Goal: Task Accomplishment & Management: Use online tool/utility

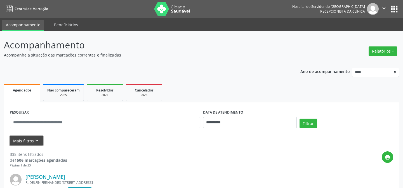
click at [28, 138] on button "Mais filtros keyboard_arrow_down" at bounding box center [26, 141] width 33 height 10
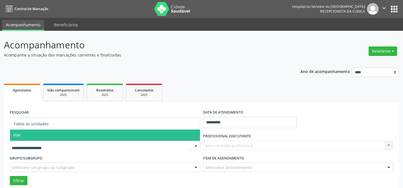
click at [51, 134] on span "Hse" at bounding box center [105, 134] width 190 height 11
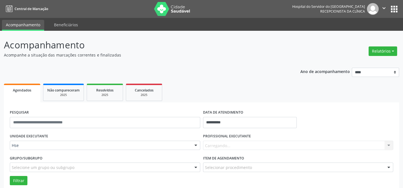
click at [51, 134] on div "UNIDADE EXECUTANTE Hse Todos as unidades Hse Nenhum resultado encontrado para: …" at bounding box center [104, 143] width 193 height 22
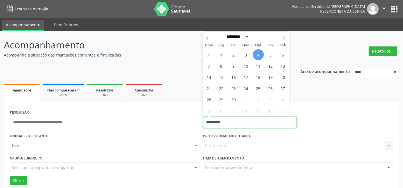
click at [215, 127] on input "**********" at bounding box center [250, 122] width 94 height 11
click at [258, 54] on span "4" at bounding box center [258, 54] width 11 height 11
type input "**********"
click at [257, 54] on span "4" at bounding box center [258, 54] width 11 height 11
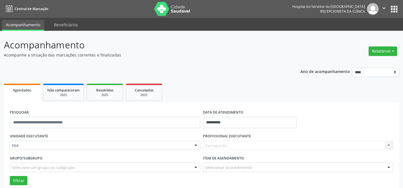
click at [216, 145] on div "Carregando... Nenhum resultado encontrado para: " " Não há nenhuma opção para s…" at bounding box center [298, 146] width 190 height 10
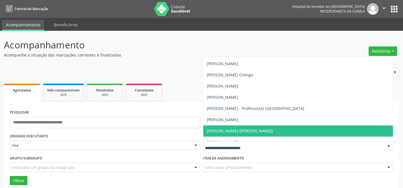
scroll to position [1347, 0]
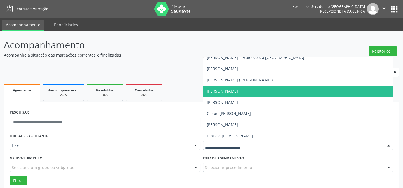
click at [218, 91] on span "[PERSON_NAME]" at bounding box center [222, 90] width 31 height 5
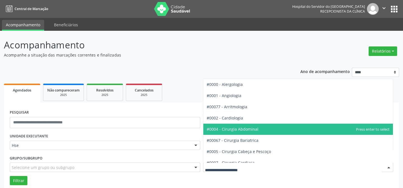
click at [230, 129] on span "#0004 - Cirurgia Abdominal" at bounding box center [233, 128] width 52 height 5
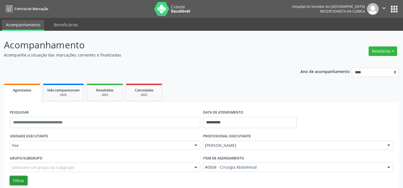
click at [18, 178] on button "Filtrar" at bounding box center [19, 181] width 18 height 10
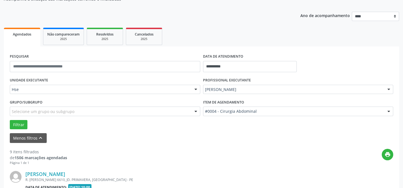
scroll to position [157, 0]
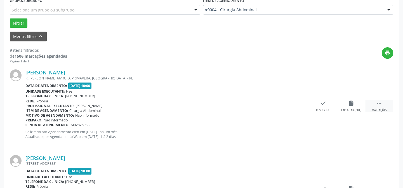
click at [380, 101] on icon "" at bounding box center [379, 103] width 6 height 6
click at [351, 102] on icon "alarm_off" at bounding box center [351, 103] width 6 height 6
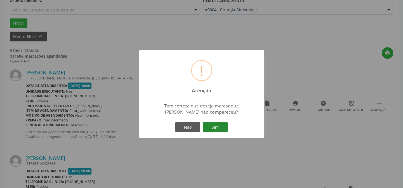
click at [214, 126] on button "Sim" at bounding box center [215, 127] width 25 height 10
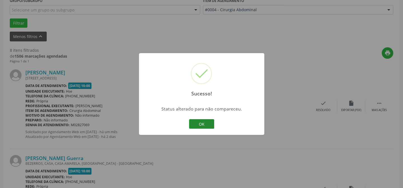
click at [203, 122] on button "OK" at bounding box center [201, 124] width 25 height 10
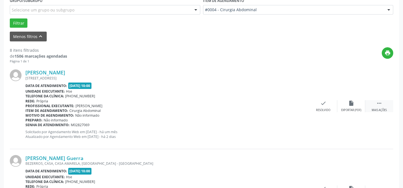
click at [376, 102] on icon "" at bounding box center [379, 103] width 6 height 6
click at [349, 103] on icon "alarm_off" at bounding box center [351, 103] width 6 height 6
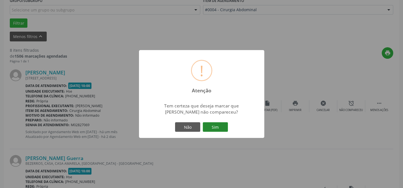
click at [216, 125] on button "Sim" at bounding box center [215, 127] width 25 height 10
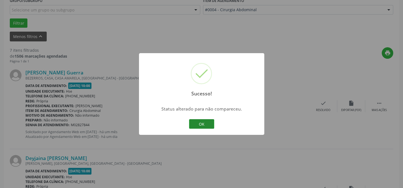
click at [200, 124] on button "OK" at bounding box center [201, 124] width 25 height 10
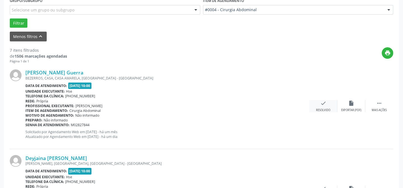
click at [322, 102] on icon "check" at bounding box center [323, 103] width 6 height 6
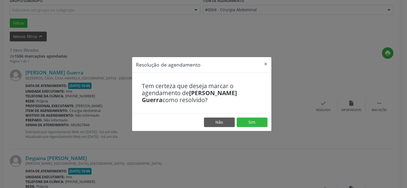
drag, startPoint x: 322, startPoint y: 102, endPoint x: 360, endPoint y: 186, distance: 91.8
click at [360, 186] on div "Resolução de agendamento × Tem certeza que deseja marcar o agendamento de [PERS…" at bounding box center [203, 94] width 407 height 188
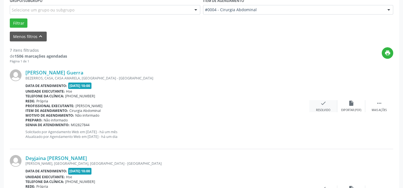
click at [323, 103] on icon "check" at bounding box center [323, 103] width 6 height 6
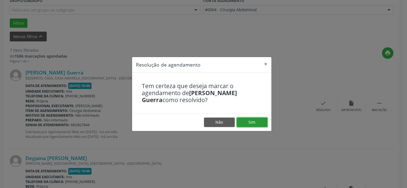
click at [252, 119] on button "Sim" at bounding box center [252, 122] width 31 height 10
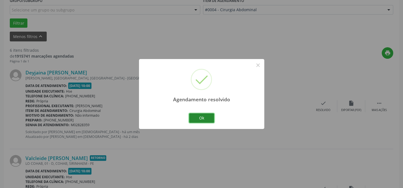
click at [200, 115] on button "Ok" at bounding box center [201, 118] width 25 height 10
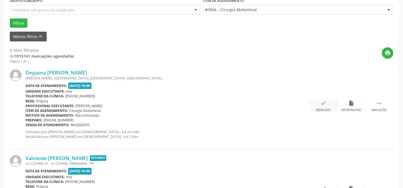
click at [321, 104] on icon "check" at bounding box center [323, 103] width 6 height 6
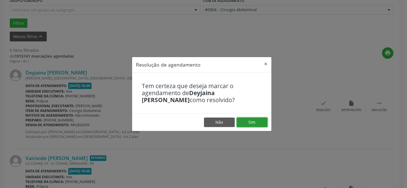
click at [249, 121] on button "Sim" at bounding box center [252, 122] width 31 height 10
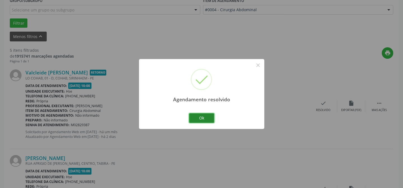
click at [201, 116] on button "Ok" at bounding box center [201, 118] width 25 height 10
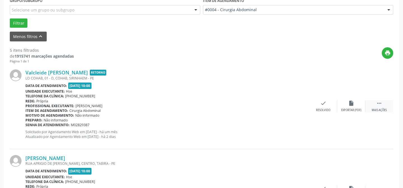
click at [377, 101] on icon "" at bounding box center [379, 103] width 6 height 6
click at [349, 101] on icon "alarm_off" at bounding box center [351, 103] width 6 height 6
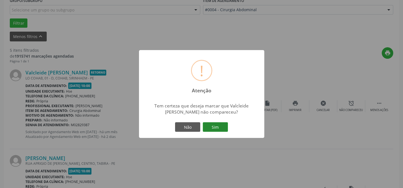
click at [216, 127] on button "Sim" at bounding box center [215, 127] width 25 height 10
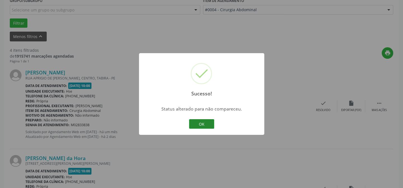
click at [203, 124] on button "OK" at bounding box center [201, 124] width 25 height 10
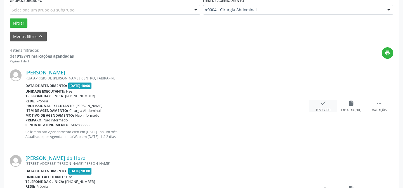
click at [320, 102] on div "check Resolvido" at bounding box center [323, 106] width 28 height 12
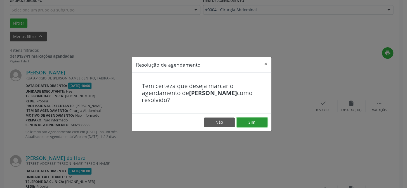
click at [250, 121] on button "Sim" at bounding box center [252, 122] width 31 height 10
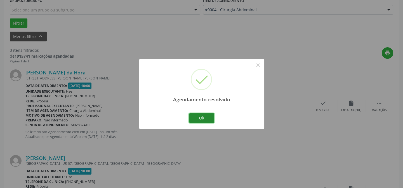
drag, startPoint x: 202, startPoint y: 117, endPoint x: 205, endPoint y: 116, distance: 3.2
click at [205, 116] on button "Ok" at bounding box center [201, 118] width 25 height 10
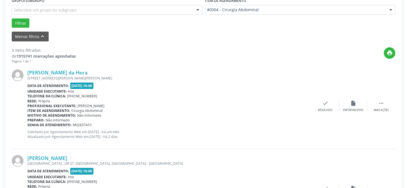
scroll to position [132, 0]
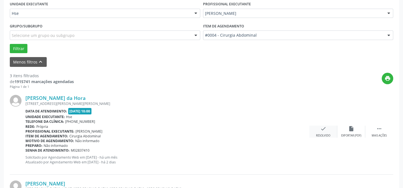
click at [321, 128] on icon "check" at bounding box center [323, 129] width 6 height 6
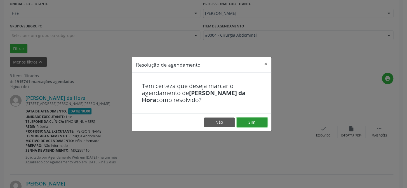
click at [250, 121] on button "Sim" at bounding box center [252, 122] width 31 height 10
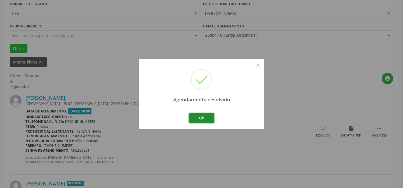
click at [200, 117] on button "Ok" at bounding box center [201, 118] width 25 height 10
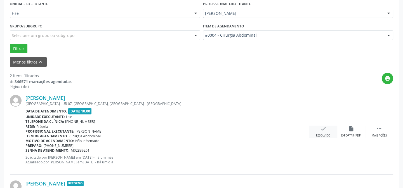
click at [322, 127] on icon "check" at bounding box center [323, 129] width 6 height 6
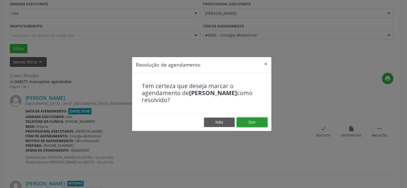
click at [252, 121] on button "Sim" at bounding box center [252, 122] width 31 height 10
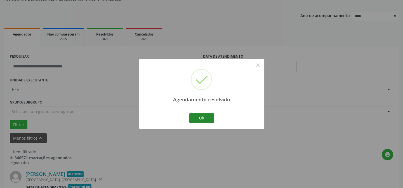
scroll to position [128, 0]
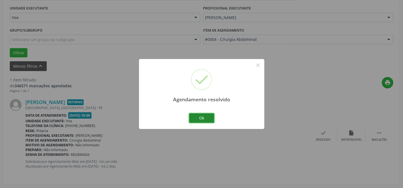
click at [202, 115] on button "Ok" at bounding box center [201, 118] width 25 height 10
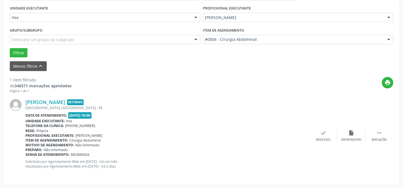
scroll to position [102, 0]
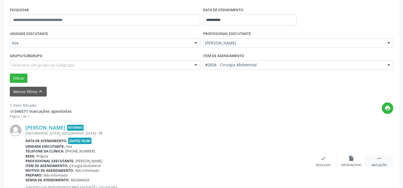
click at [380, 158] on icon "" at bounding box center [379, 158] width 6 height 6
click at [352, 158] on icon "alarm_off" at bounding box center [351, 158] width 6 height 6
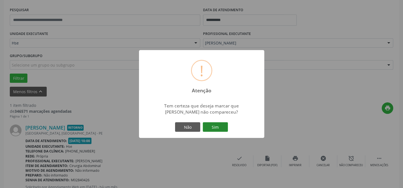
click at [217, 128] on button "Sim" at bounding box center [215, 127] width 25 height 10
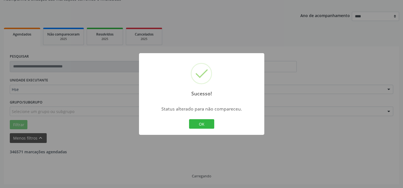
scroll to position [38, 0]
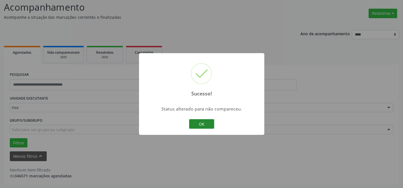
click at [200, 124] on button "OK" at bounding box center [201, 124] width 25 height 10
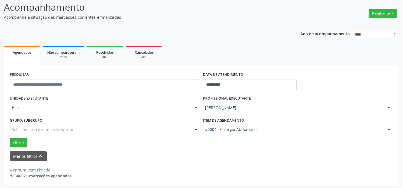
drag, startPoint x: 120, startPoint y: 198, endPoint x: 327, endPoint y: 182, distance: 208.1
click at [328, 182] on div "**********" at bounding box center [201, 125] width 395 height 120
drag, startPoint x: 17, startPoint y: 142, endPoint x: 45, endPoint y: 133, distance: 28.7
click at [18, 141] on button "Filtrar" at bounding box center [19, 143] width 18 height 10
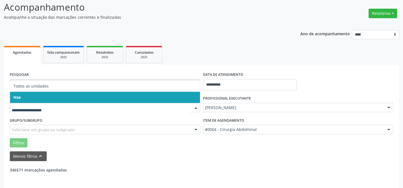
click at [55, 110] on input "text" at bounding box center [100, 110] width 177 height 11
click at [56, 100] on span "Hse" at bounding box center [105, 97] width 190 height 11
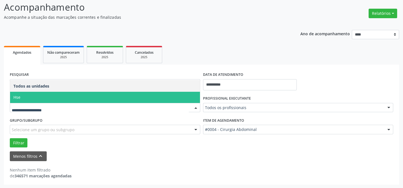
drag, startPoint x: 57, startPoint y: 98, endPoint x: 66, endPoint y: 99, distance: 9.2
click at [62, 99] on span "Hse" at bounding box center [105, 97] width 190 height 11
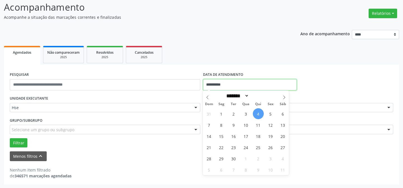
click at [222, 88] on input "**********" at bounding box center [250, 84] width 94 height 11
click at [258, 112] on span "4" at bounding box center [258, 113] width 11 height 11
type input "**********"
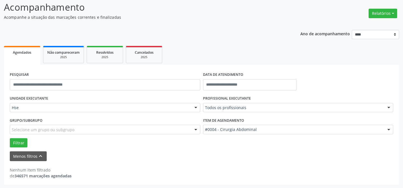
click at [256, 43] on div "Ano de acompanhamento **** **** **** **** **** Agendados Não compareceram 2025 …" at bounding box center [201, 105] width 395 height 159
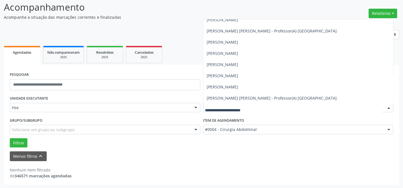
scroll to position [280, 0]
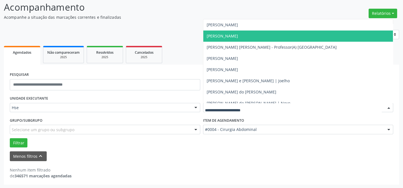
click at [232, 36] on span "[PERSON_NAME]" at bounding box center [222, 35] width 31 height 5
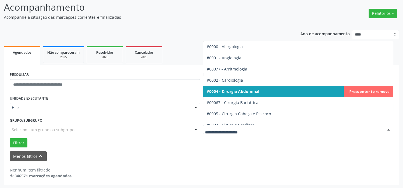
drag, startPoint x: 389, startPoint y: 128, endPoint x: 339, endPoint y: 122, distance: 50.2
click at [387, 128] on div at bounding box center [388, 130] width 8 height 10
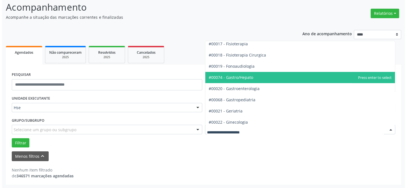
scroll to position [356, 0]
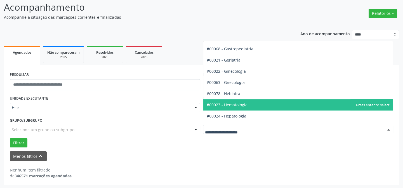
click at [249, 105] on span "#00023 - Hematologia" at bounding box center [298, 104] width 190 height 11
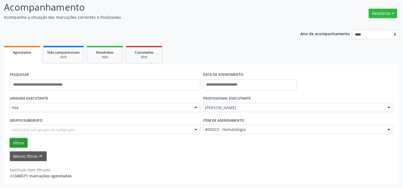
click at [15, 140] on button "Filtrar" at bounding box center [19, 143] width 18 height 10
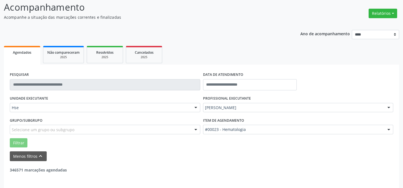
click at [227, 30] on div "Ano de acompanhamento **** **** **** **** **** Agendados Não compareceram 2025 …" at bounding box center [201, 114] width 395 height 176
click at [385, 12] on button "Relatórios" at bounding box center [383, 14] width 29 height 10
click at [359, 25] on link "Agendamentos" at bounding box center [368, 25] width 60 height 8
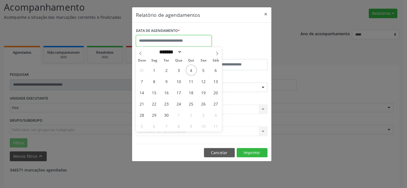
click at [172, 39] on input "text" at bounding box center [173, 40] width 75 height 11
click at [190, 69] on span "4" at bounding box center [191, 70] width 11 height 11
type input "**********"
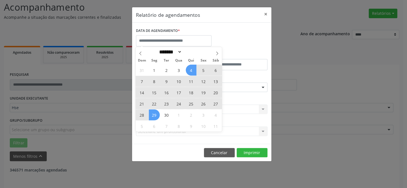
drag, startPoint x: 163, startPoint y: 176, endPoint x: 173, endPoint y: 159, distance: 20.6
click at [164, 176] on div "Relatório de agendamentos × DATA DE AGENDAMENTO * De ATÉ ESPECIALIDADE Selecion…" at bounding box center [203, 94] width 407 height 188
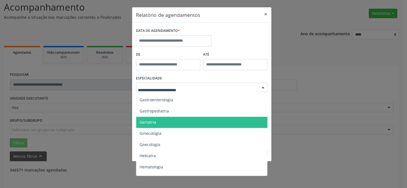
scroll to position [381, 0]
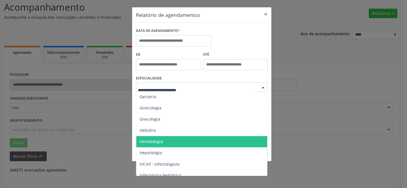
click at [161, 141] on span "Hematologia" at bounding box center [151, 141] width 23 height 5
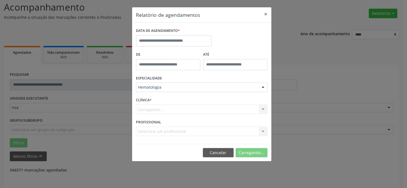
click at [167, 112] on div "Carregando... Nenhum resultado encontrado para: " " Não há nenhuma opção para s…" at bounding box center [201, 110] width 131 height 10
click at [173, 110] on div "Carregando... Nenhum resultado encontrado para: " " Não há nenhuma opção para s…" at bounding box center [201, 110] width 131 height 10
click at [167, 122] on div "PROFISSIONAL Selecione um profissional Nenhum resultado encontrado para: " " Nã…" at bounding box center [201, 129] width 134 height 22
drag, startPoint x: 178, startPoint y: 105, endPoint x: 176, endPoint y: 110, distance: 5.0
click at [178, 105] on div "Carregando... Nenhum resultado encontrado para: " " Não há nenhuma opção para s…" at bounding box center [201, 110] width 131 height 10
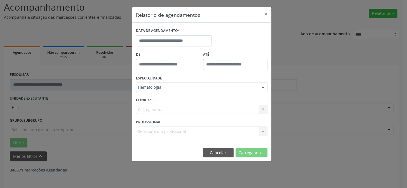
click at [176, 117] on form "DATA DE AGENDAMENTO * De ATÉ ESPECIALIDADE Hematologia Todas as especialidades …" at bounding box center [201, 83] width 131 height 113
click at [159, 118] on label "PROFISSIONAL" at bounding box center [148, 122] width 25 height 9
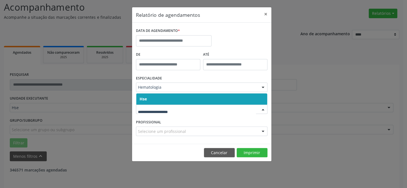
click at [162, 102] on span "Hse" at bounding box center [201, 98] width 131 height 11
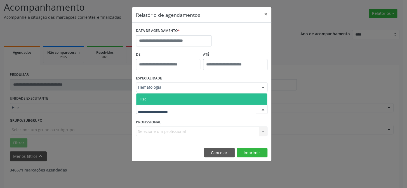
click at [159, 113] on div at bounding box center [201, 110] width 131 height 10
click at [165, 100] on span "Hse" at bounding box center [201, 98] width 131 height 11
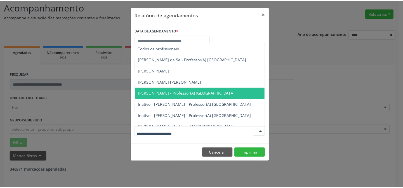
scroll to position [21, 0]
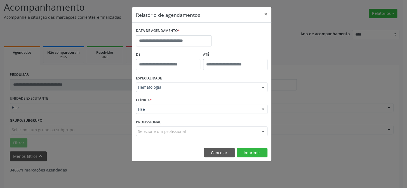
click at [262, 131] on div at bounding box center [263, 132] width 8 height 10
click at [264, 13] on button "×" at bounding box center [265, 14] width 11 height 14
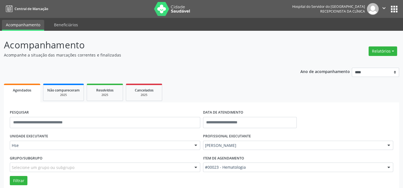
scroll to position [38, 0]
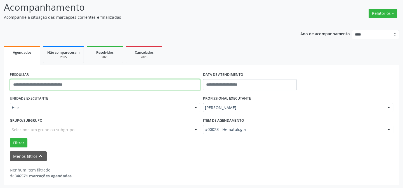
click at [62, 90] on input "text" at bounding box center [105, 84] width 190 height 11
type input "**********"
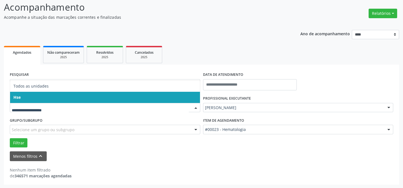
drag, startPoint x: 45, startPoint y: 95, endPoint x: 48, endPoint y: 91, distance: 3.8
click at [46, 95] on span "Hse" at bounding box center [105, 97] width 190 height 11
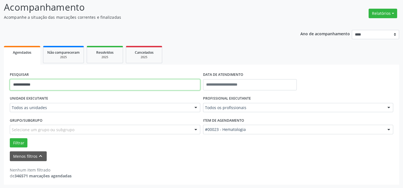
drag, startPoint x: 49, startPoint y: 88, endPoint x: 50, endPoint y: 92, distance: 4.2
click at [50, 92] on div "**********" at bounding box center [104, 82] width 193 height 24
click at [46, 96] on div "UNIDADE EXECUTANTE Todos as unidades Todos as unidades Hse Nenhum resultado enc…" at bounding box center [104, 105] width 193 height 22
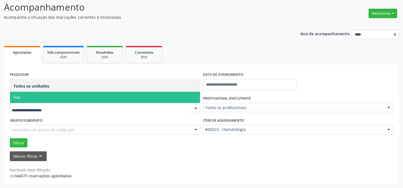
click at [47, 96] on span "Hse" at bounding box center [105, 97] width 190 height 11
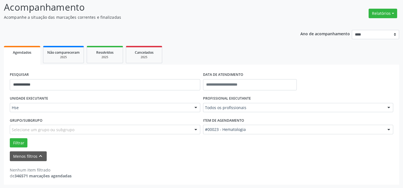
click at [225, 91] on div "DATA DE ATENDIMENTO" at bounding box center [250, 82] width 96 height 24
drag, startPoint x: 247, startPoint y: 87, endPoint x: 241, endPoint y: 99, distance: 13.6
click at [247, 89] on input "text" at bounding box center [250, 84] width 94 height 11
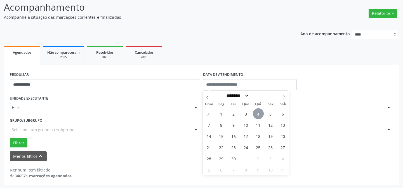
click at [257, 113] on span "4" at bounding box center [258, 113] width 11 height 11
type input "**********"
click at [256, 112] on span "4" at bounding box center [258, 113] width 11 height 11
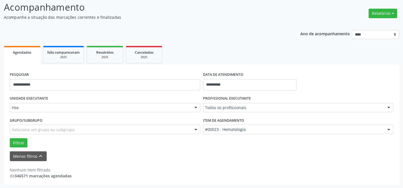
drag, startPoint x: 229, startPoint y: 112, endPoint x: 237, endPoint y: 110, distance: 7.7
click at [232, 112] on div "PROFISSIONAL EXECUTANTE Todos os profissionais Todos os profissionais [PERSON_N…" at bounding box center [298, 105] width 193 height 22
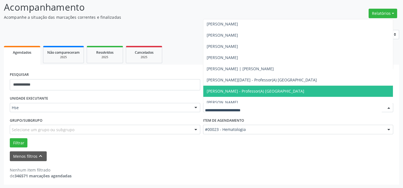
scroll to position [635, 0]
